Goal: Information Seeking & Learning: Check status

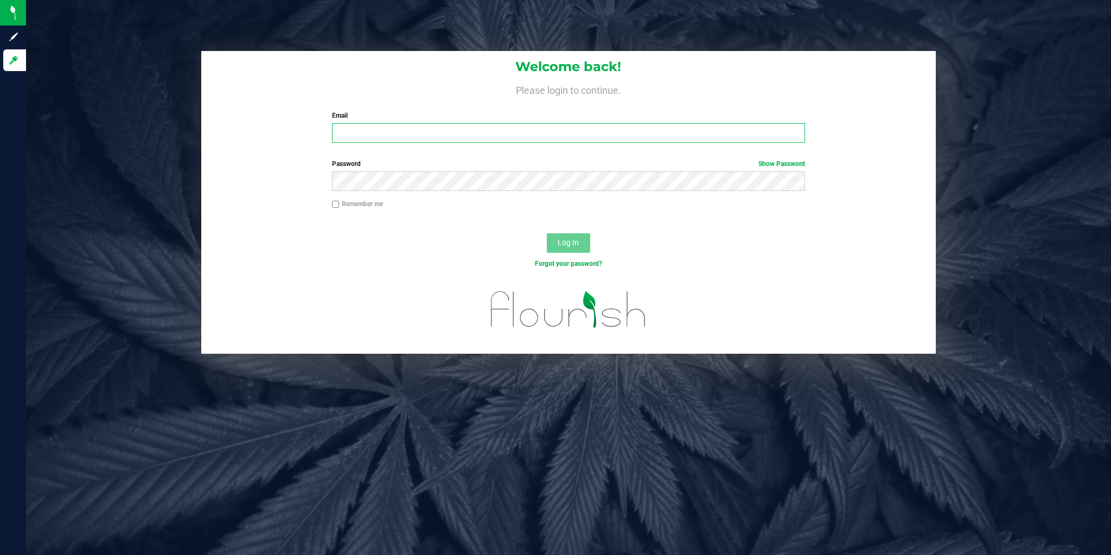
type input "[EMAIL_ADDRESS][DOMAIN_NAME]"
click at [468, 269] on div "Forgot your password?" at bounding box center [568, 272] width 734 height 16
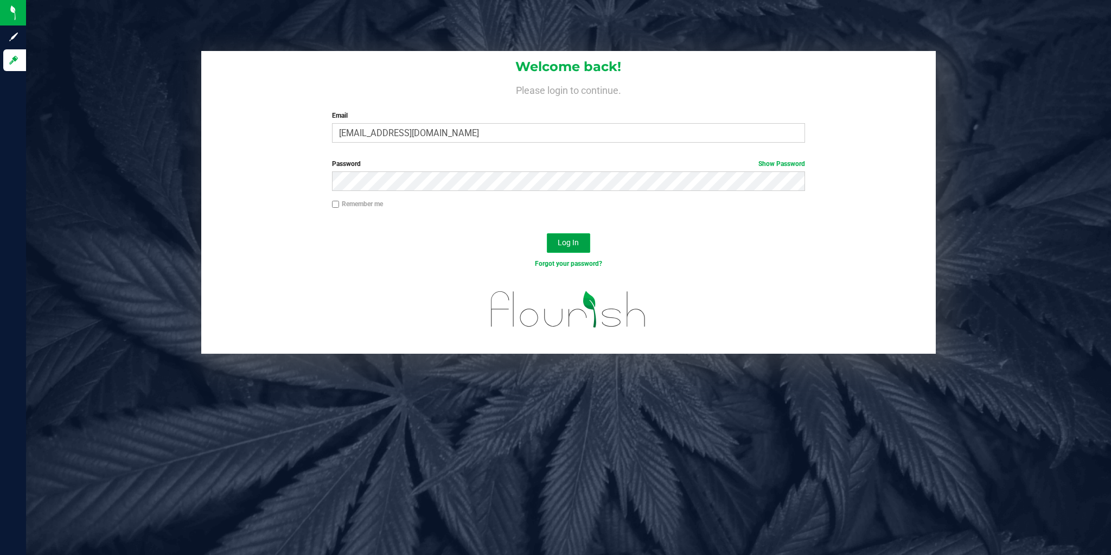
click at [567, 246] on span "Log In" at bounding box center [568, 242] width 21 height 9
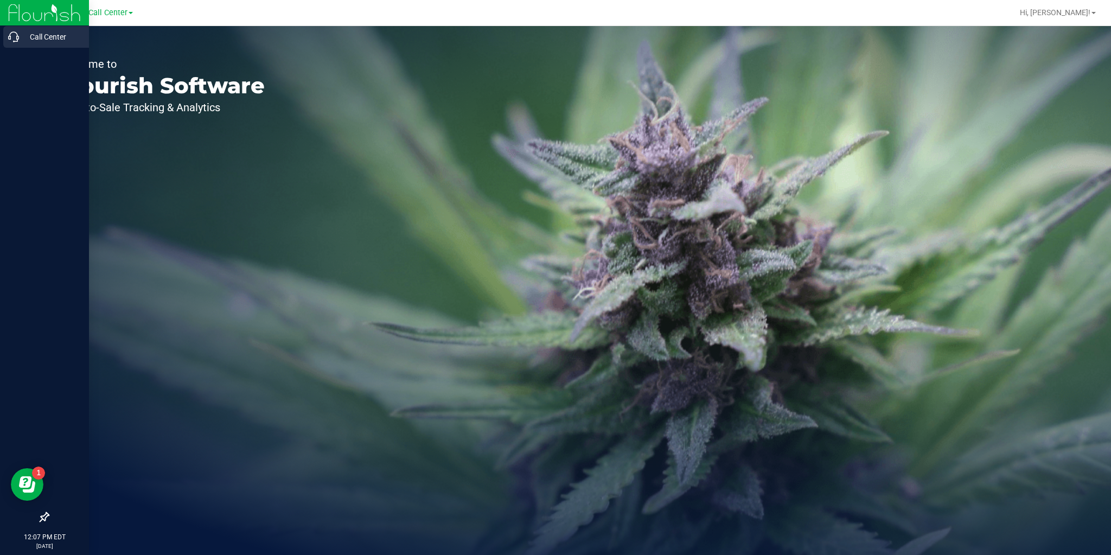
click at [34, 31] on p "Call Center" at bounding box center [51, 36] width 65 height 13
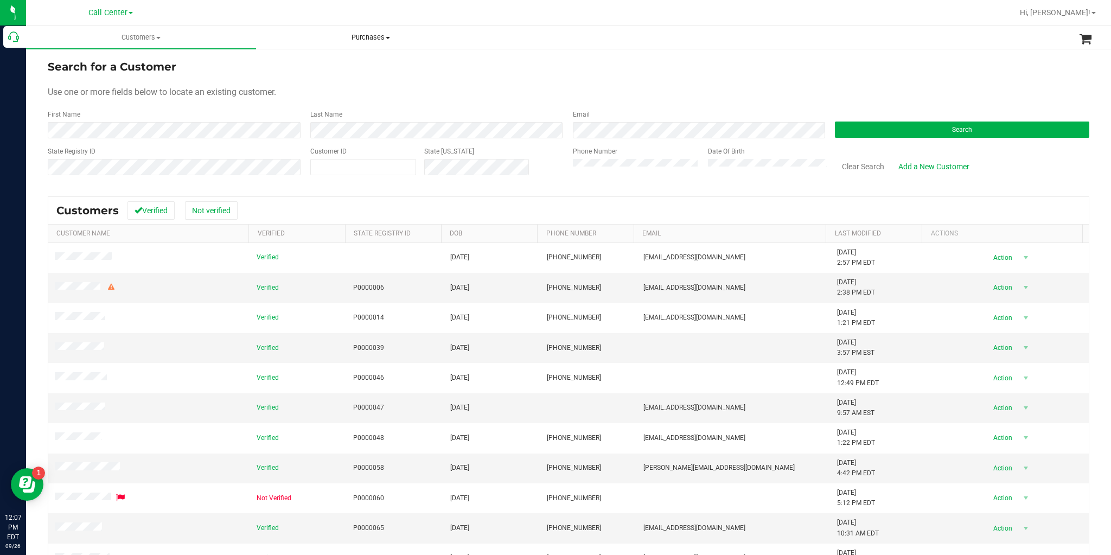
click at [356, 39] on span "Purchases" at bounding box center [371, 38] width 229 height 10
click at [167, 35] on span "Customers" at bounding box center [141, 38] width 229 height 10
click at [87, 91] on span "All physicians" at bounding box center [65, 91] width 78 height 9
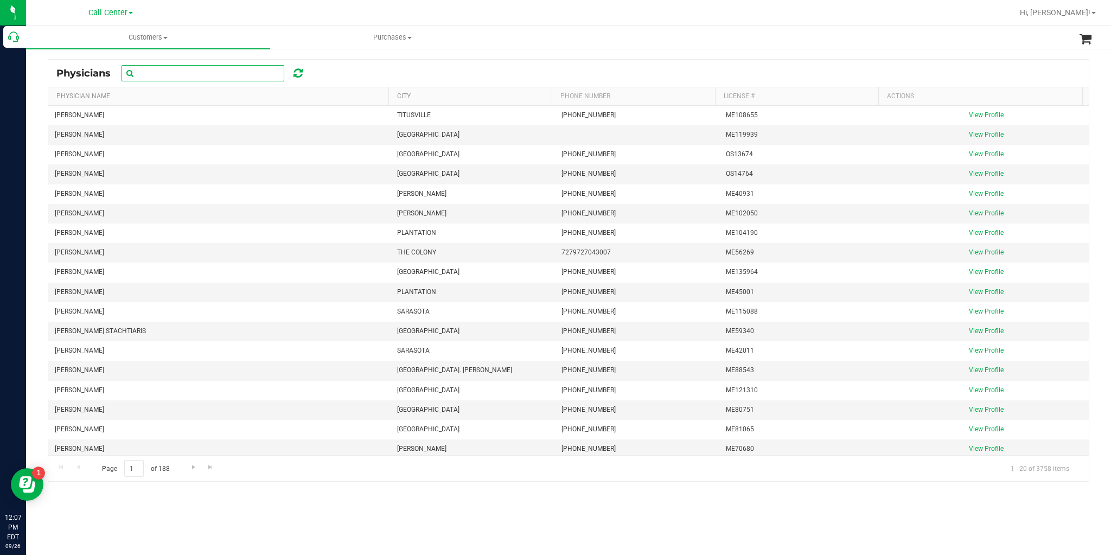
click at [165, 76] on input "text" at bounding box center [203, 73] width 163 height 16
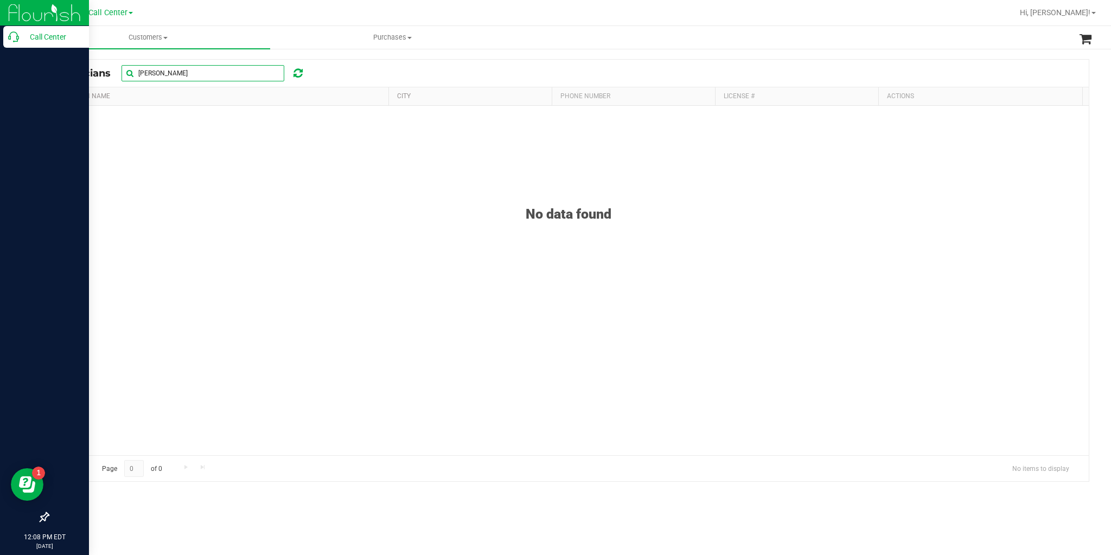
type input "[PERSON_NAME]"
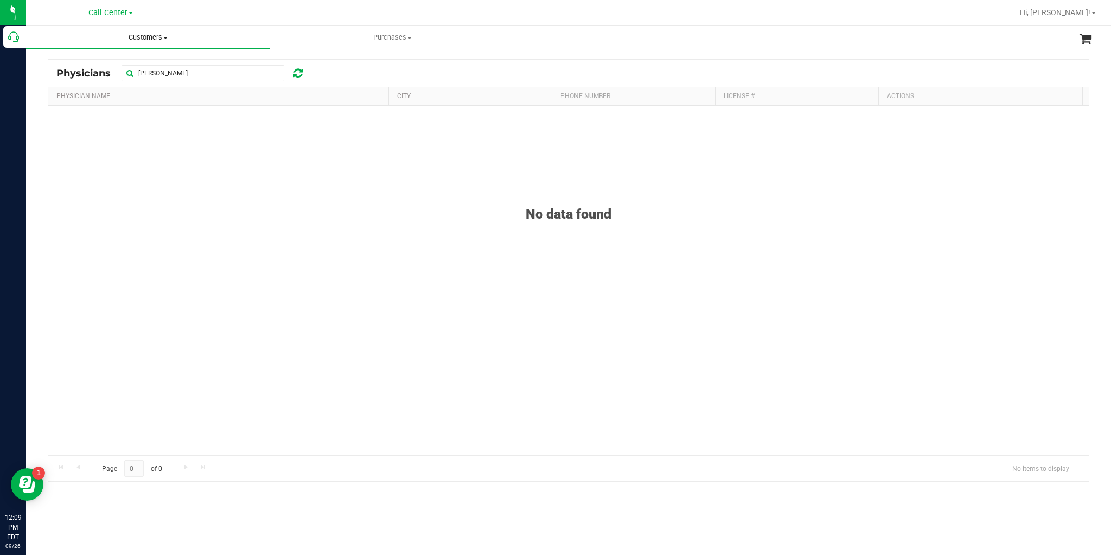
click at [162, 35] on span "Customers" at bounding box center [148, 38] width 244 height 10
click at [78, 63] on span "All customers" at bounding box center [65, 65] width 78 height 9
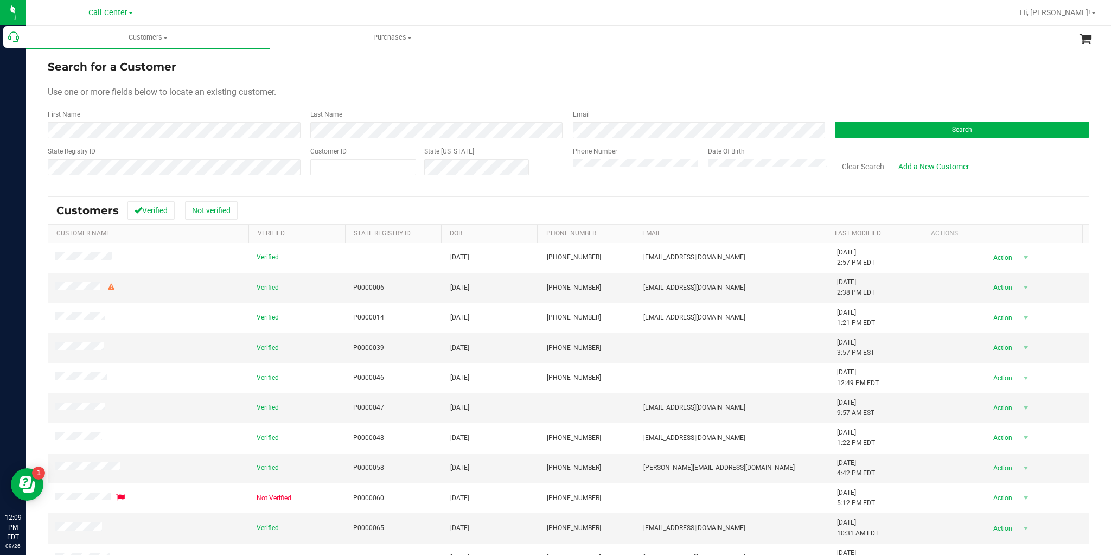
click at [355, 139] on form "Search for a Customer Use one or more fields below to locate an existing custom…" at bounding box center [569, 122] width 1042 height 126
click at [278, 136] on div "First Name Last Name Email Search" at bounding box center [569, 124] width 1042 height 29
click at [870, 126] on button "Search" at bounding box center [962, 130] width 254 height 16
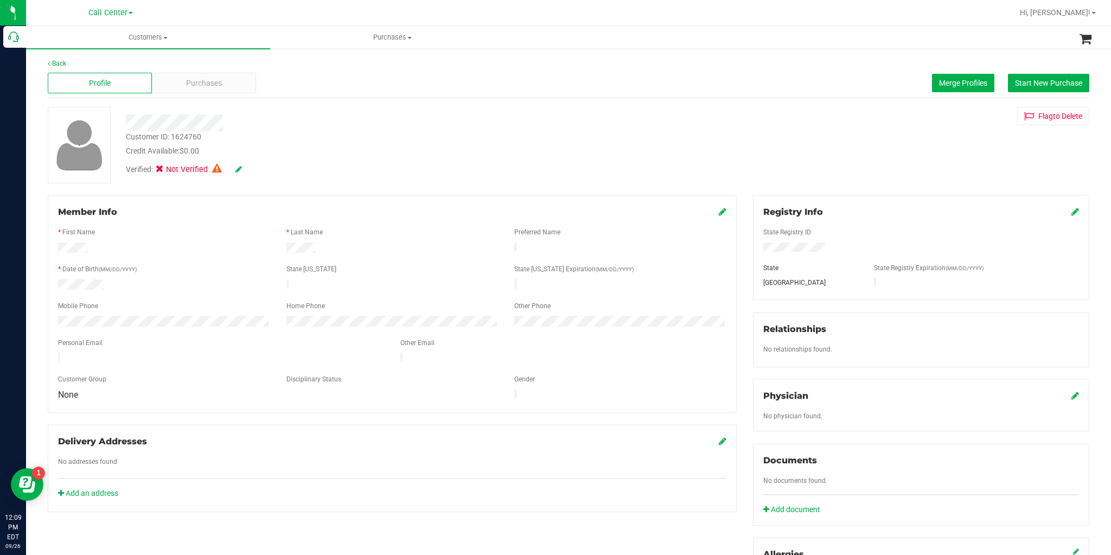
scroll to position [43, 0]
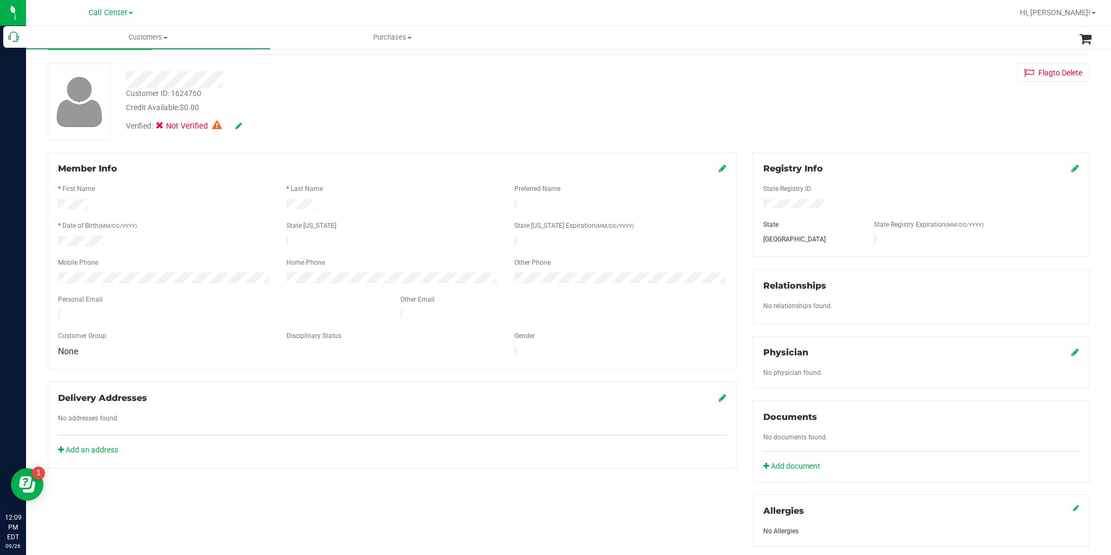
click at [1071, 352] on icon at bounding box center [1075, 352] width 8 height 9
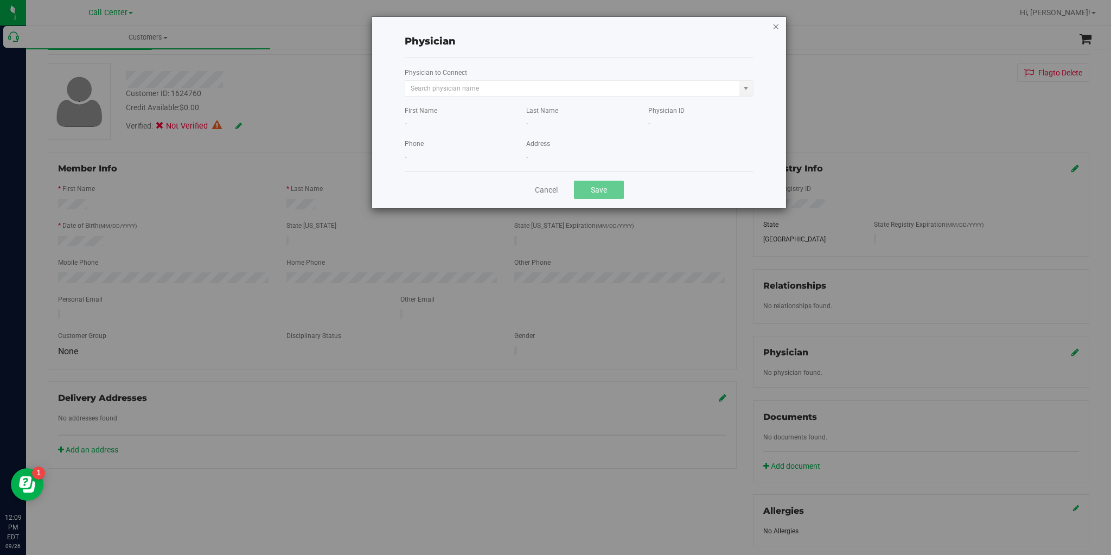
click at [777, 26] on icon "button" at bounding box center [776, 26] width 8 height 13
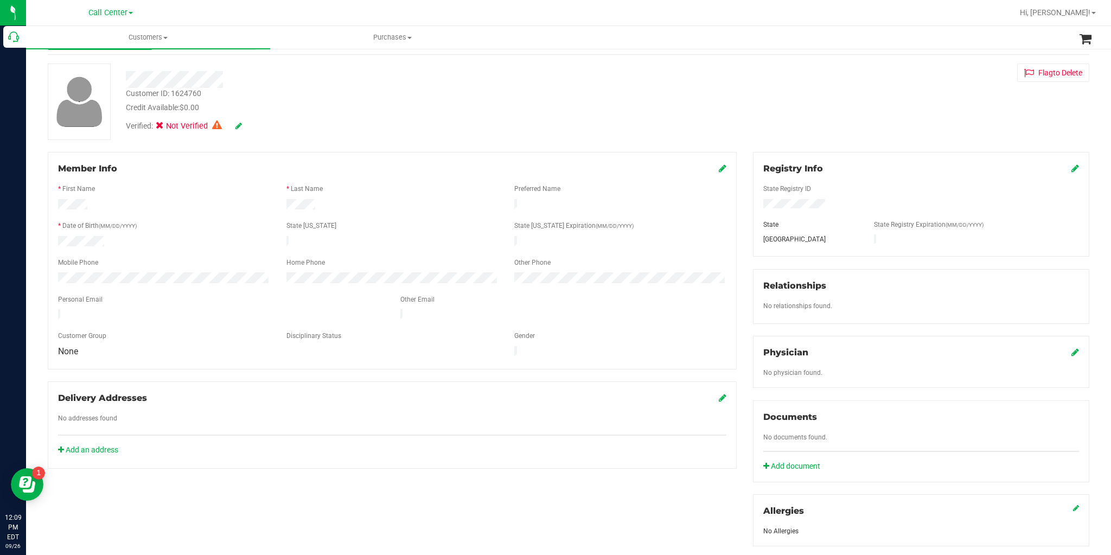
click at [126, 85] on div at bounding box center [382, 79] width 529 height 17
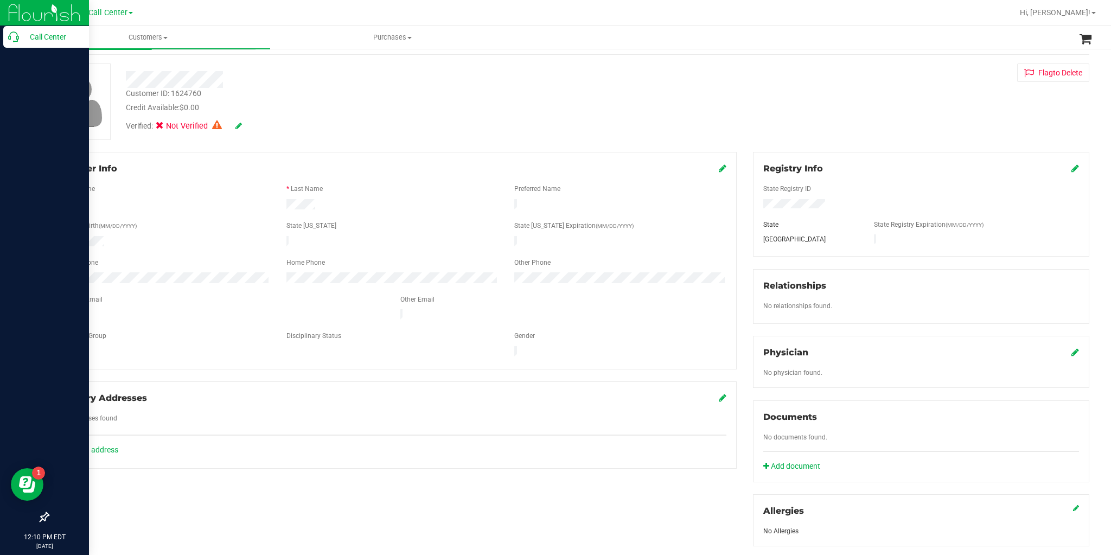
click at [29, 39] on p "Call Center" at bounding box center [51, 36] width 65 height 13
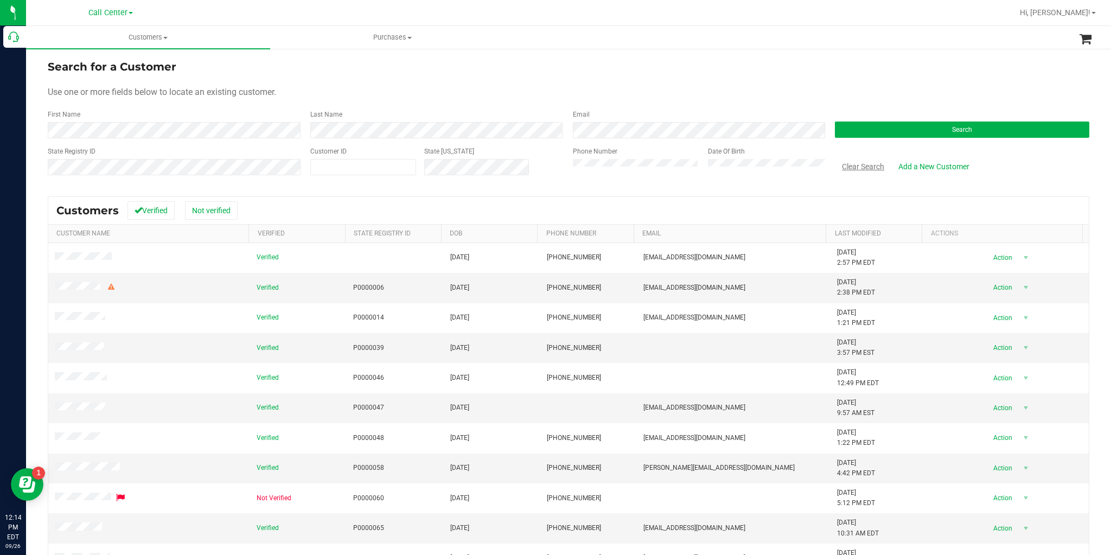
click at [854, 167] on button "Clear Search" at bounding box center [863, 166] width 56 height 18
click at [886, 129] on button "Search" at bounding box center [962, 130] width 254 height 16
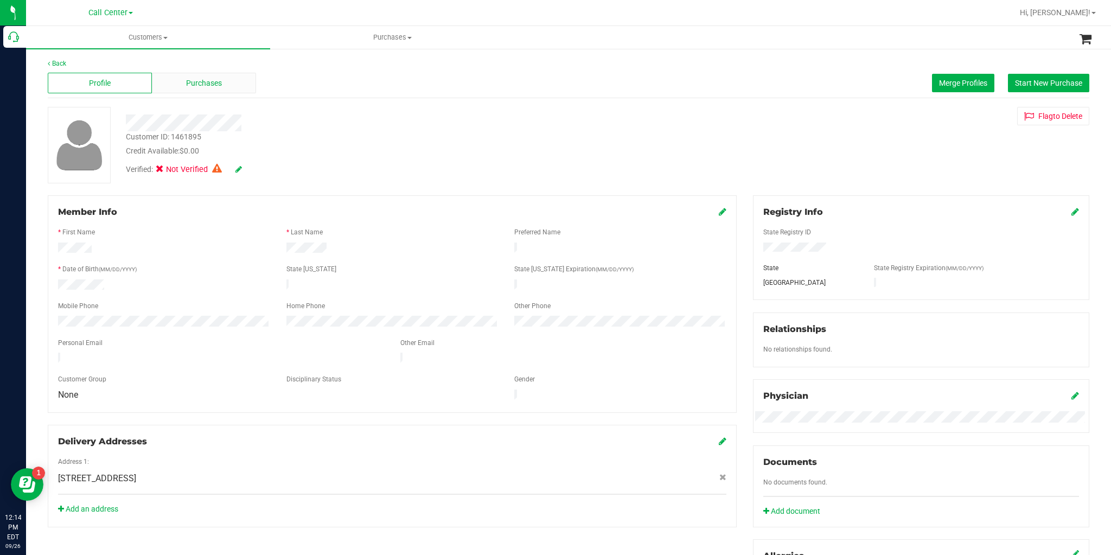
click at [172, 83] on div "Purchases" at bounding box center [204, 83] width 104 height 21
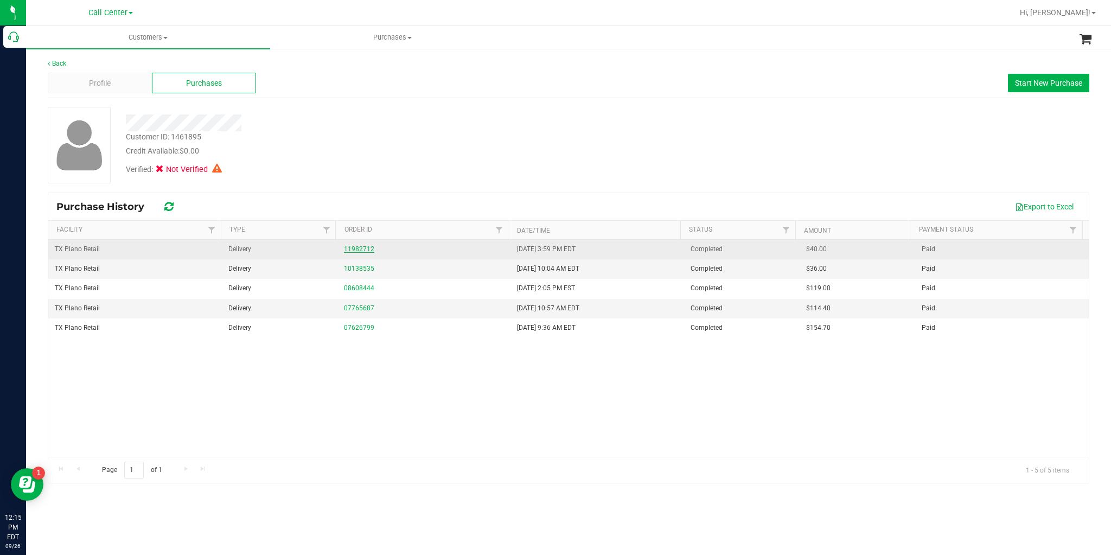
click at [348, 250] on link "11982712" at bounding box center [359, 249] width 30 height 8
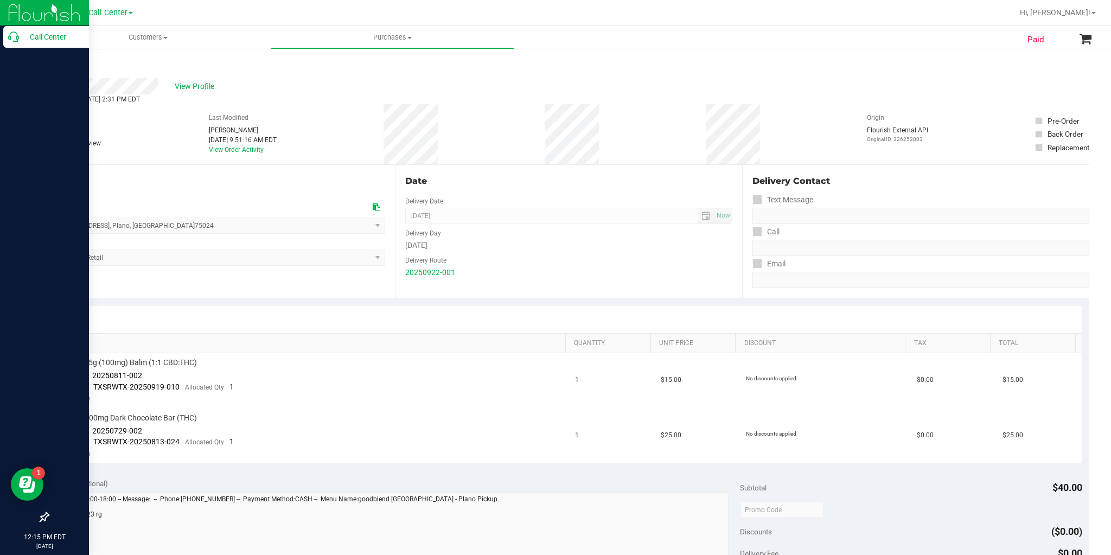
click at [23, 41] on p "Call Center" at bounding box center [51, 36] width 65 height 13
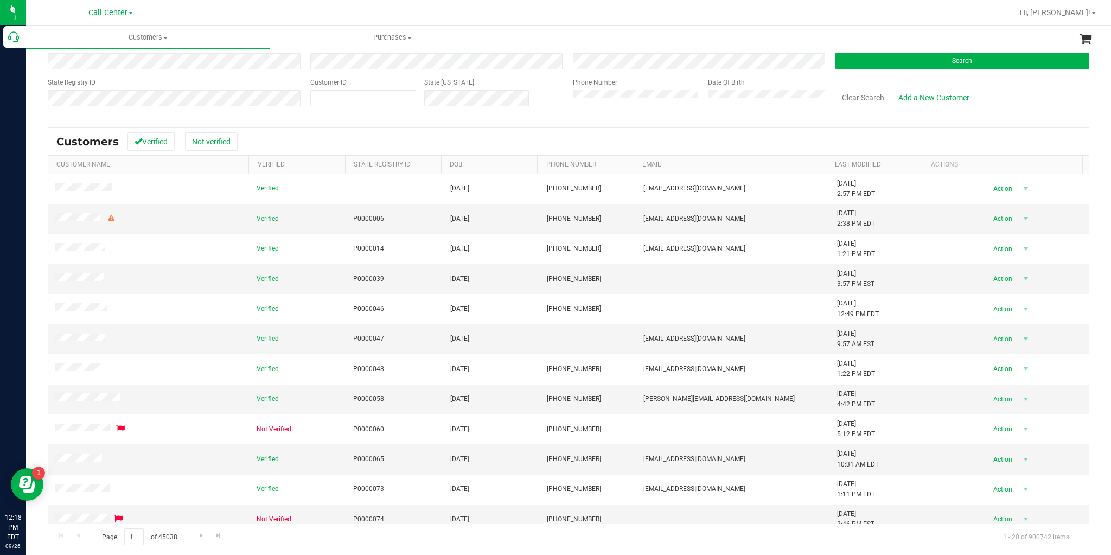
scroll to position [74, 0]
